Goal: Use online tool/utility

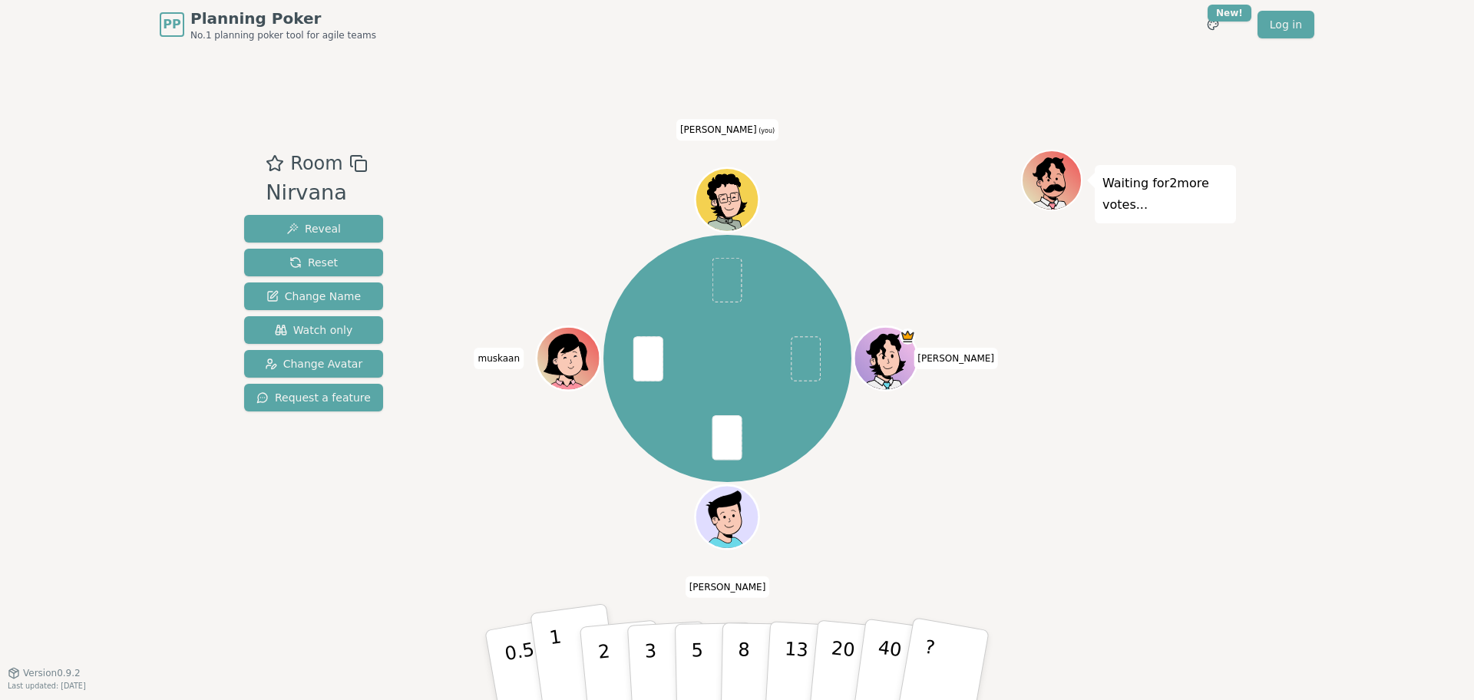
click at [576, 690] on button "1" at bounding box center [575, 666] width 91 height 124
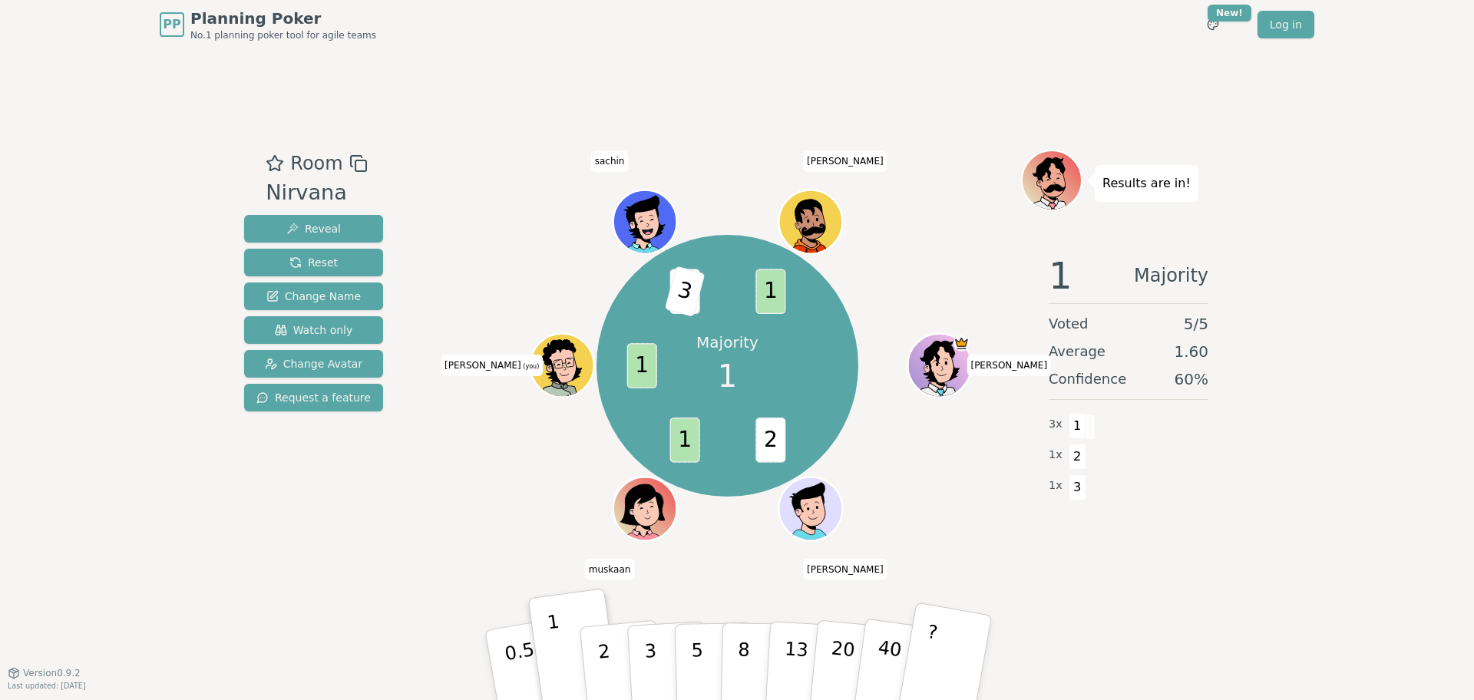
click at [935, 675] on button "?" at bounding box center [945, 665] width 96 height 127
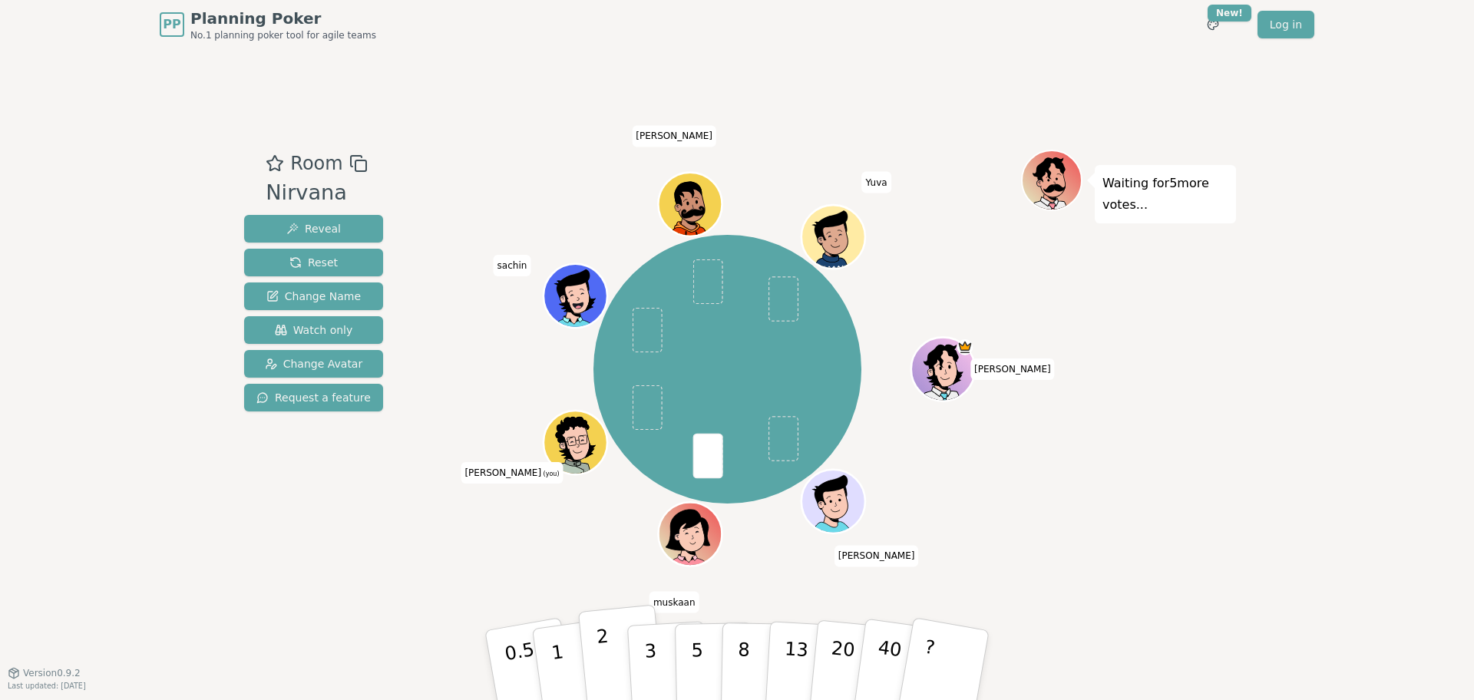
click at [596, 665] on button "2" at bounding box center [622, 666] width 88 height 122
click at [564, 667] on button "1" at bounding box center [575, 666] width 91 height 124
click at [551, 636] on p "1" at bounding box center [559, 668] width 23 height 84
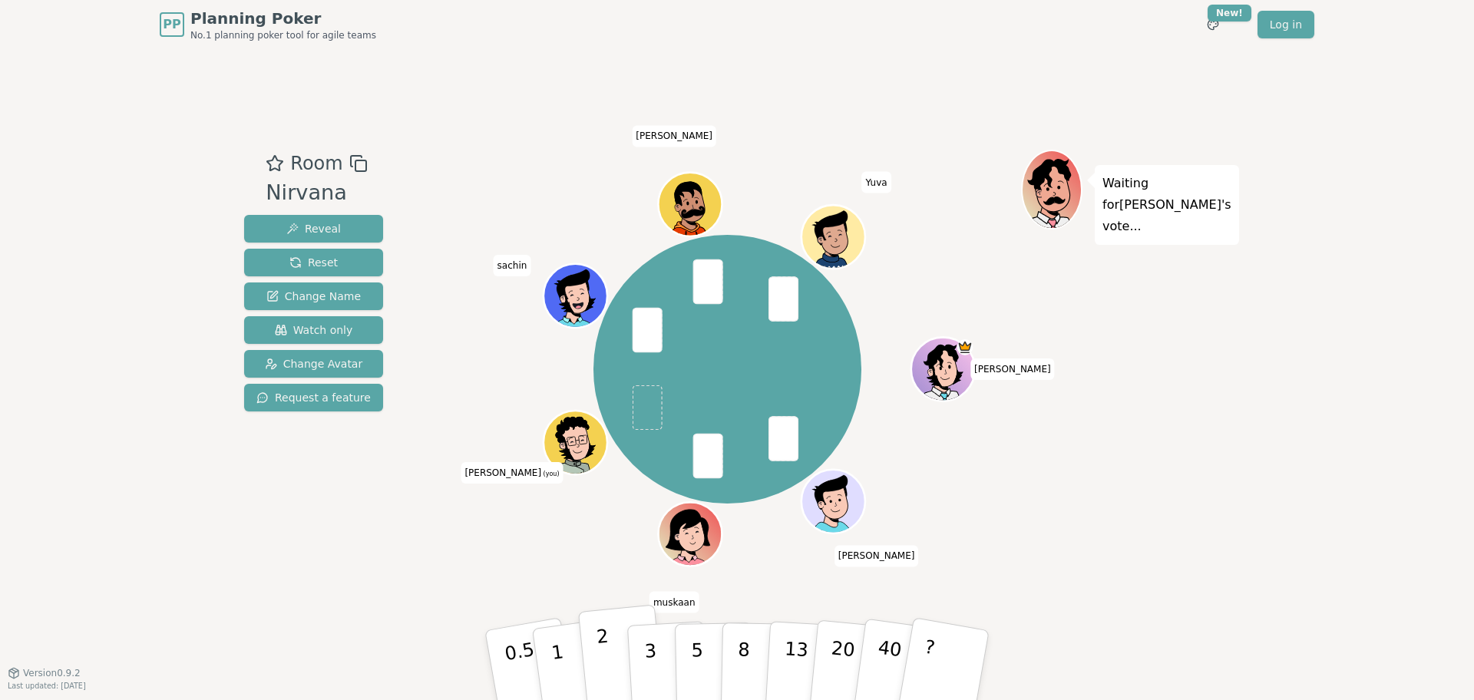
click at [607, 642] on button "2" at bounding box center [622, 666] width 88 height 122
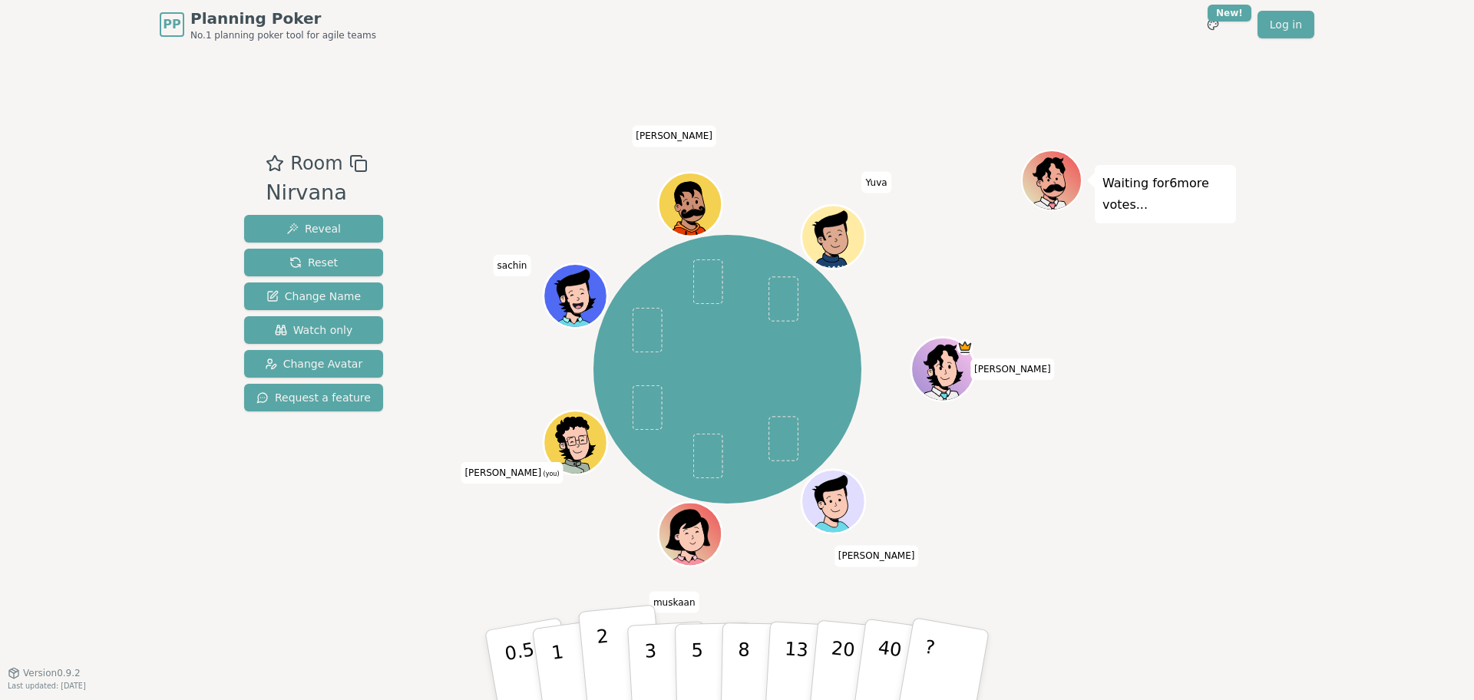
click at [599, 673] on button "2" at bounding box center [622, 666] width 88 height 122
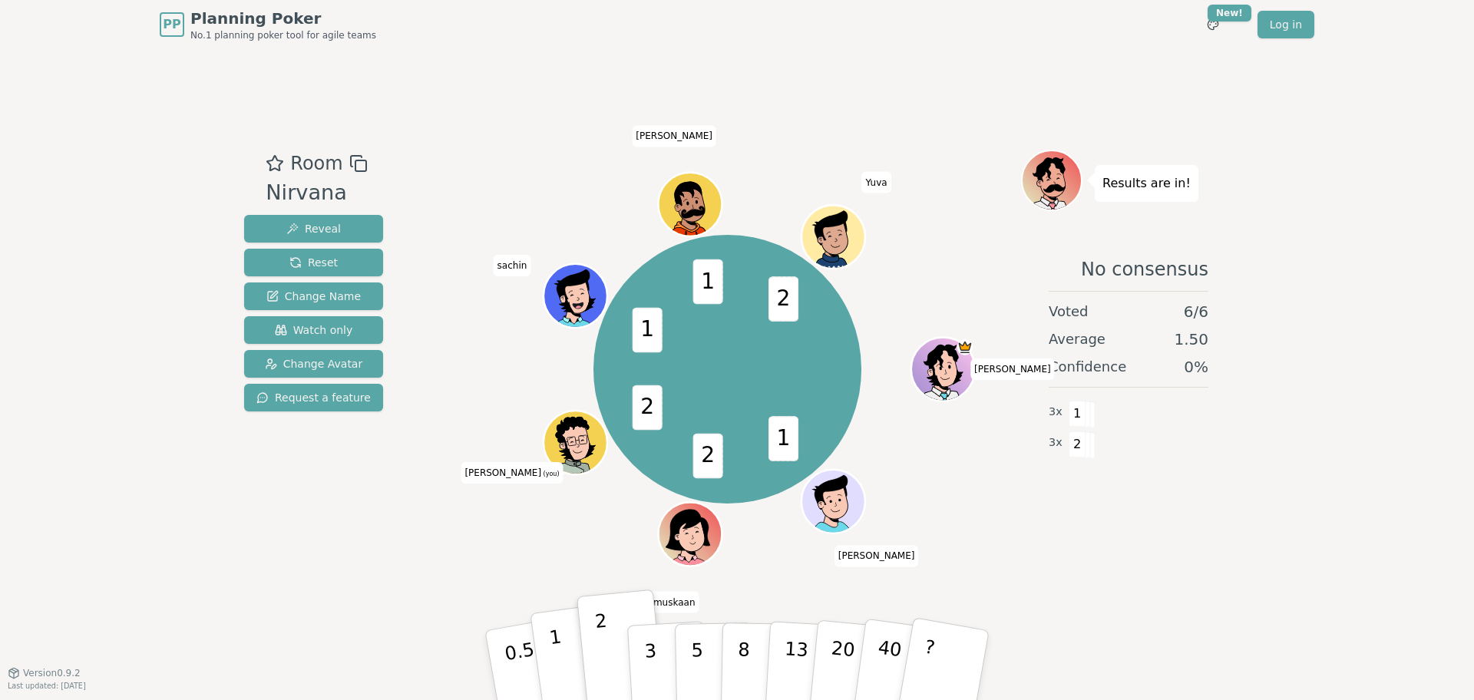
click at [559, 673] on p "1" at bounding box center [559, 668] width 23 height 84
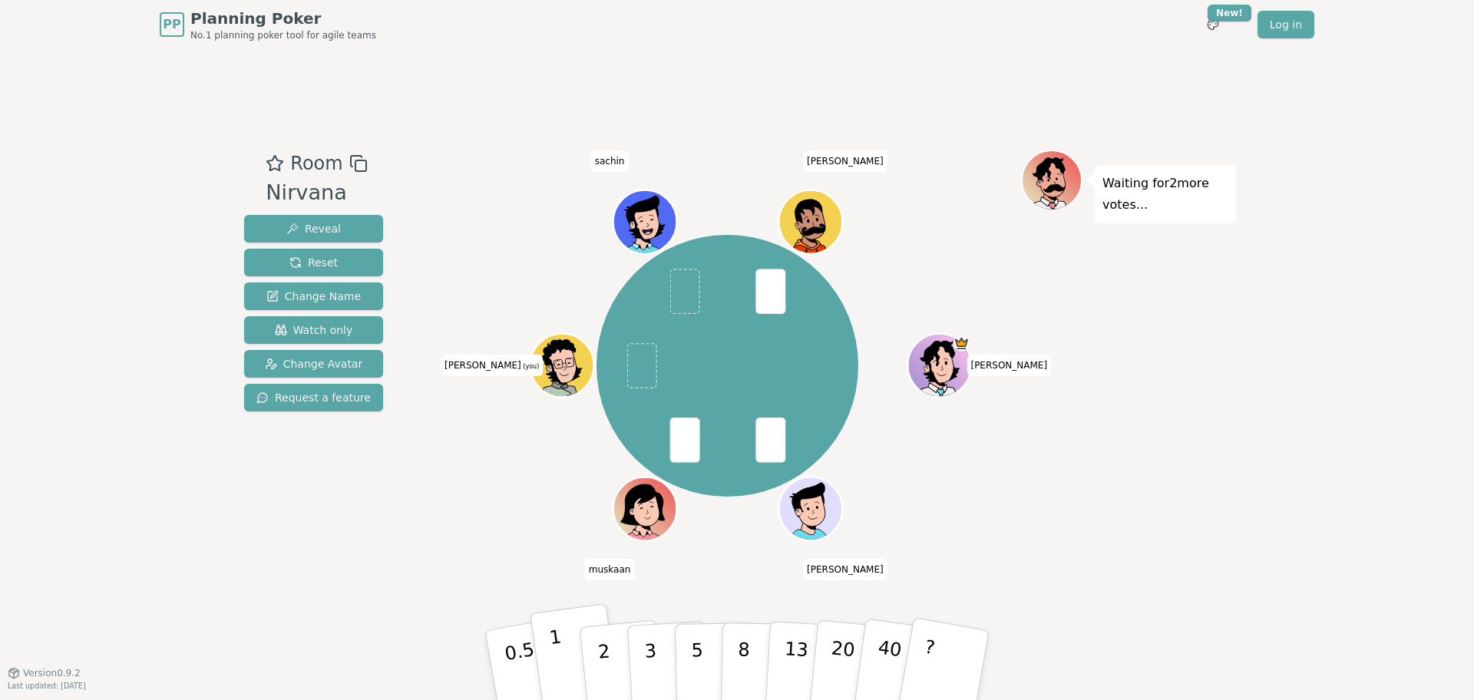
click at [564, 668] on button "1" at bounding box center [575, 666] width 91 height 124
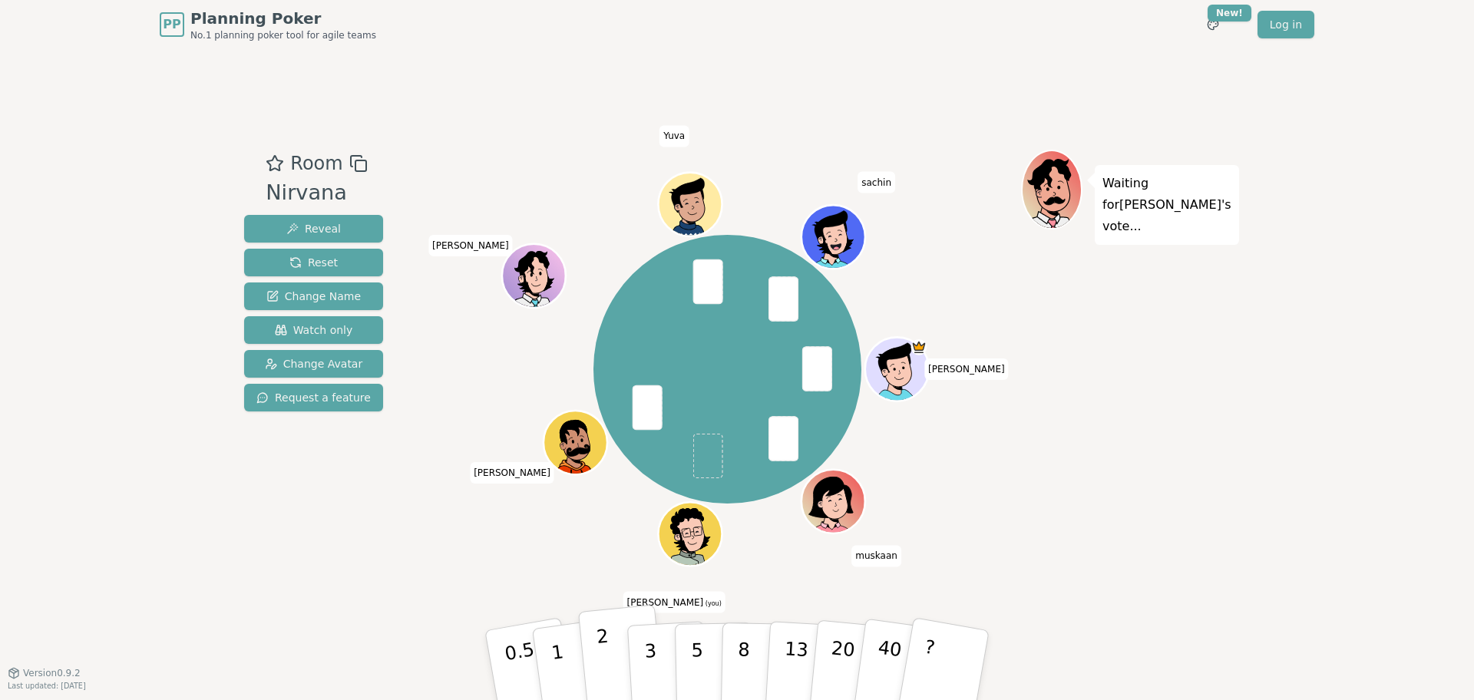
click at [600, 668] on p "2" at bounding box center [606, 668] width 20 height 84
click at [561, 663] on p "1" at bounding box center [559, 668] width 23 height 84
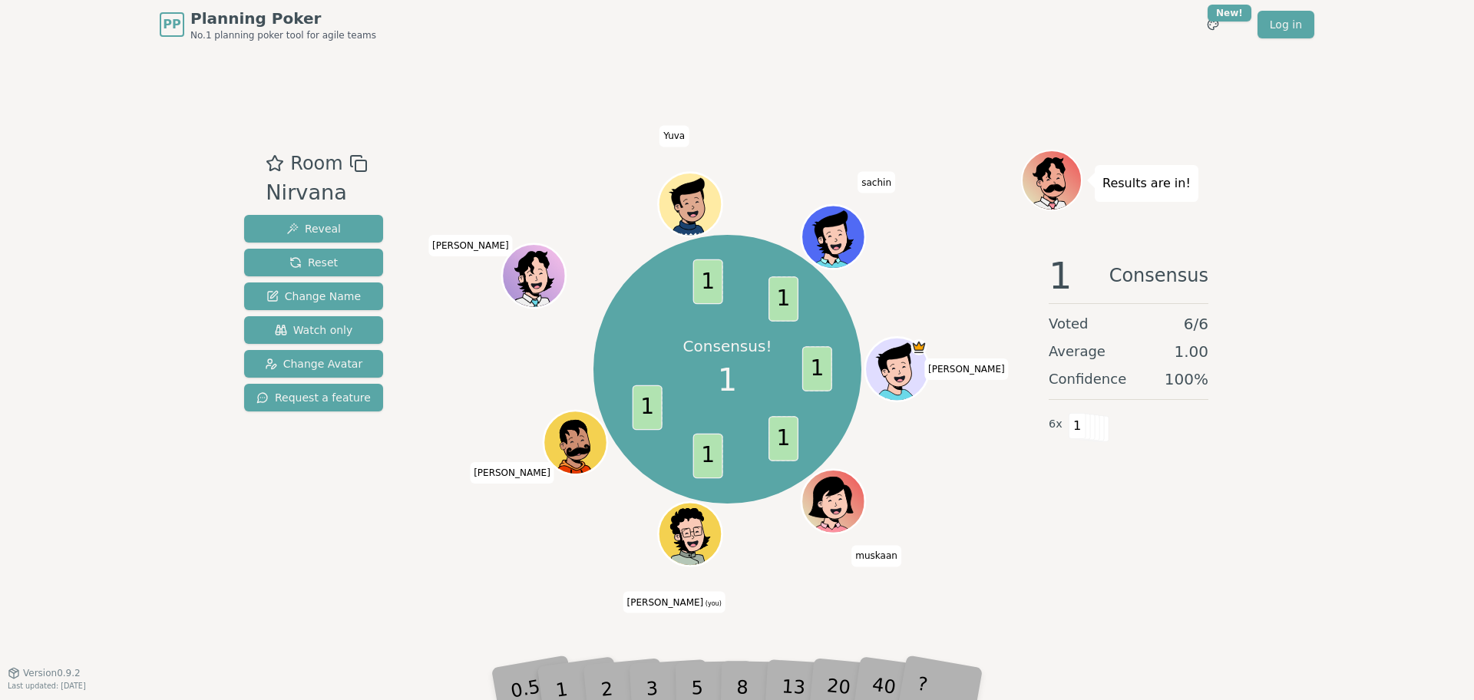
click at [628, 677] on div "2" at bounding box center [622, 666] width 51 height 58
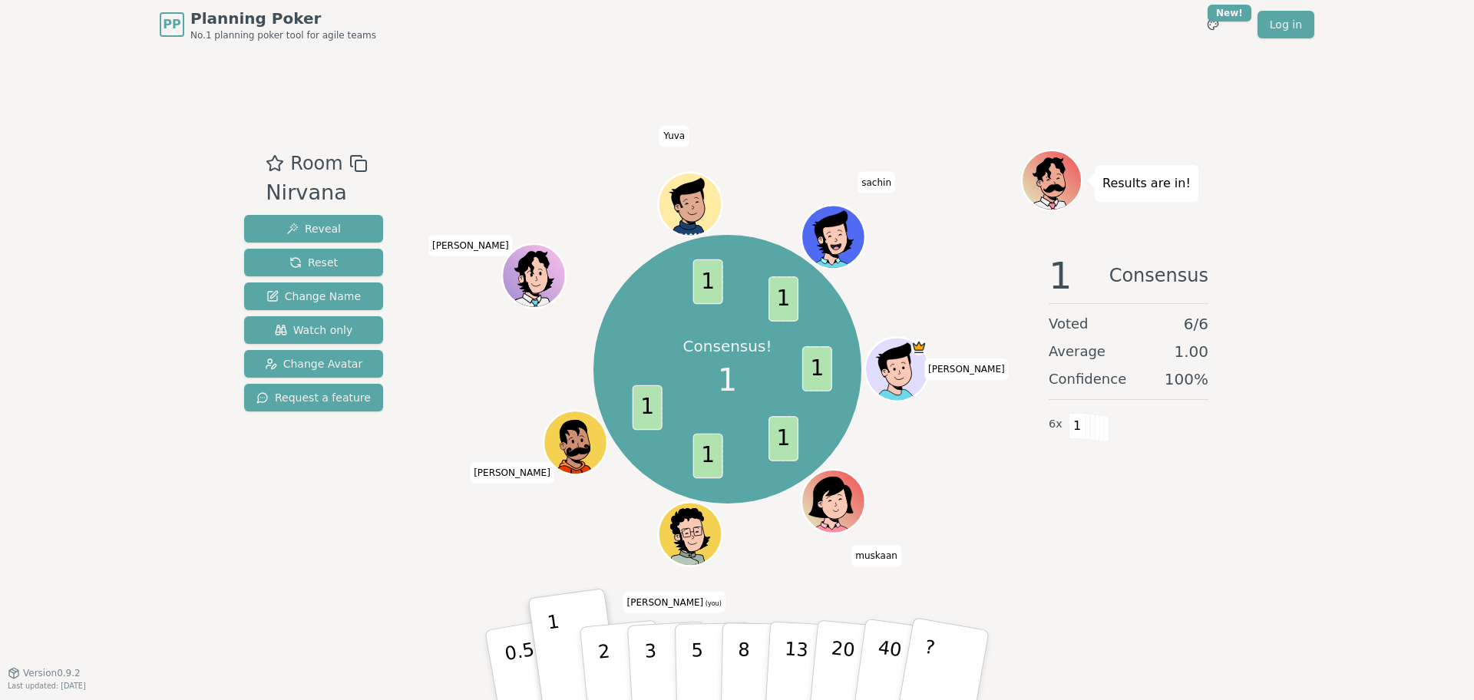
click at [613, 687] on button "2" at bounding box center [624, 681] width 88 height 122
